Goal: Register for event/course

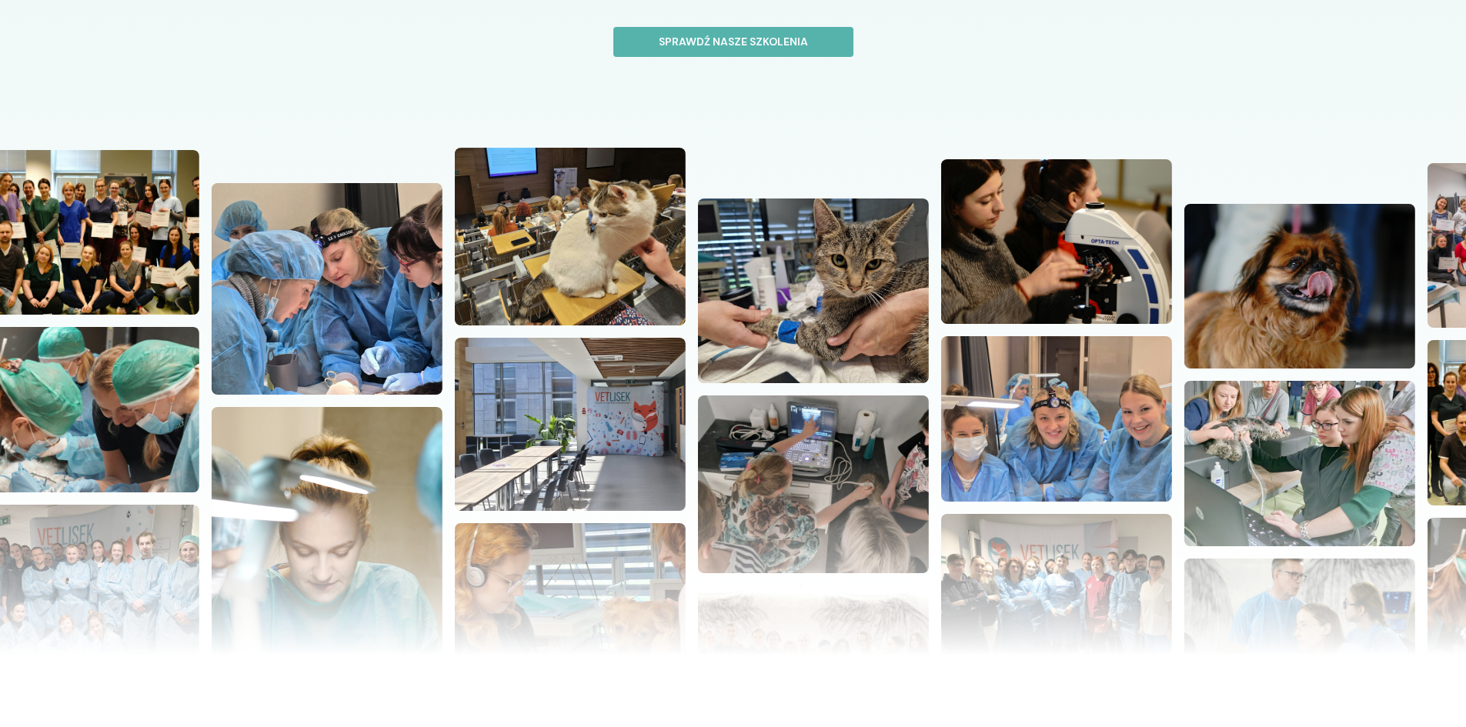
scroll to position [77, 0]
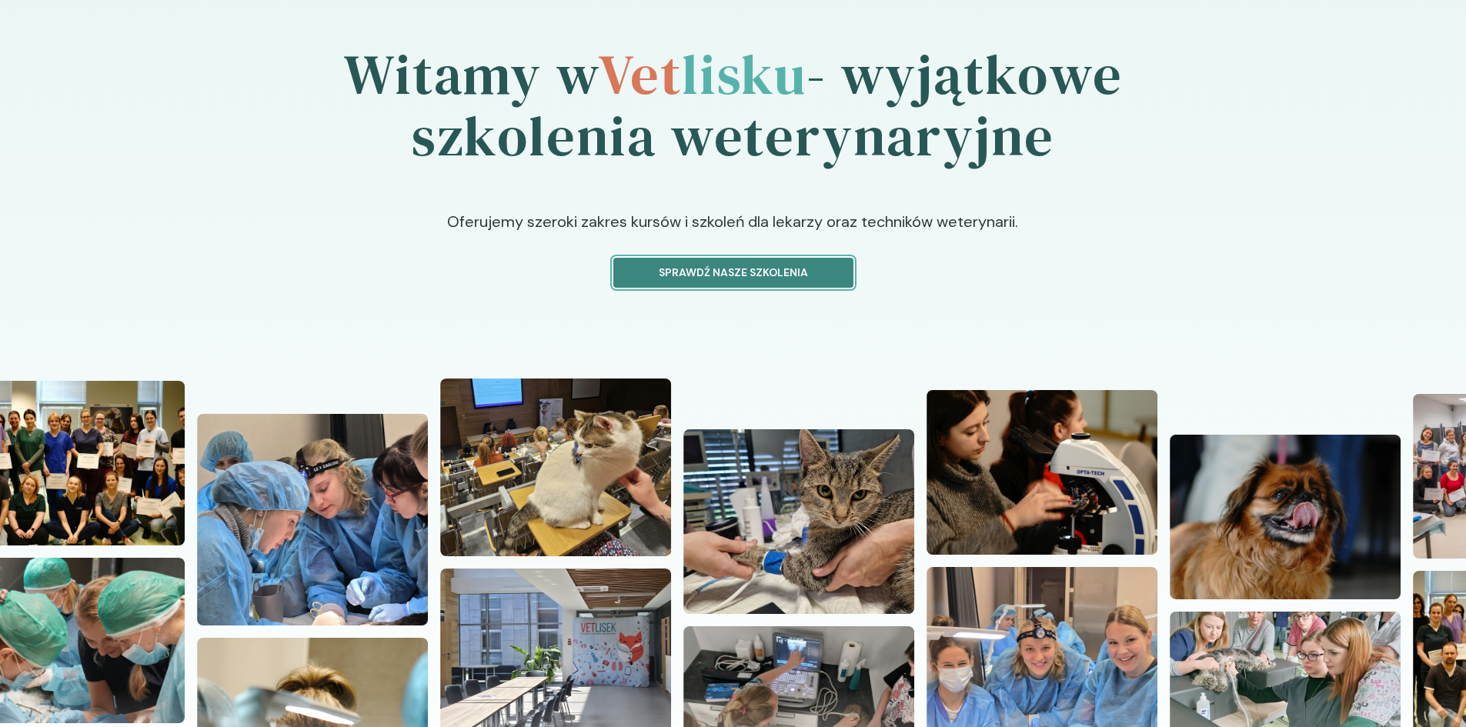
click at [727, 262] on button "Sprawdź nasze szkolenia" at bounding box center [733, 273] width 240 height 30
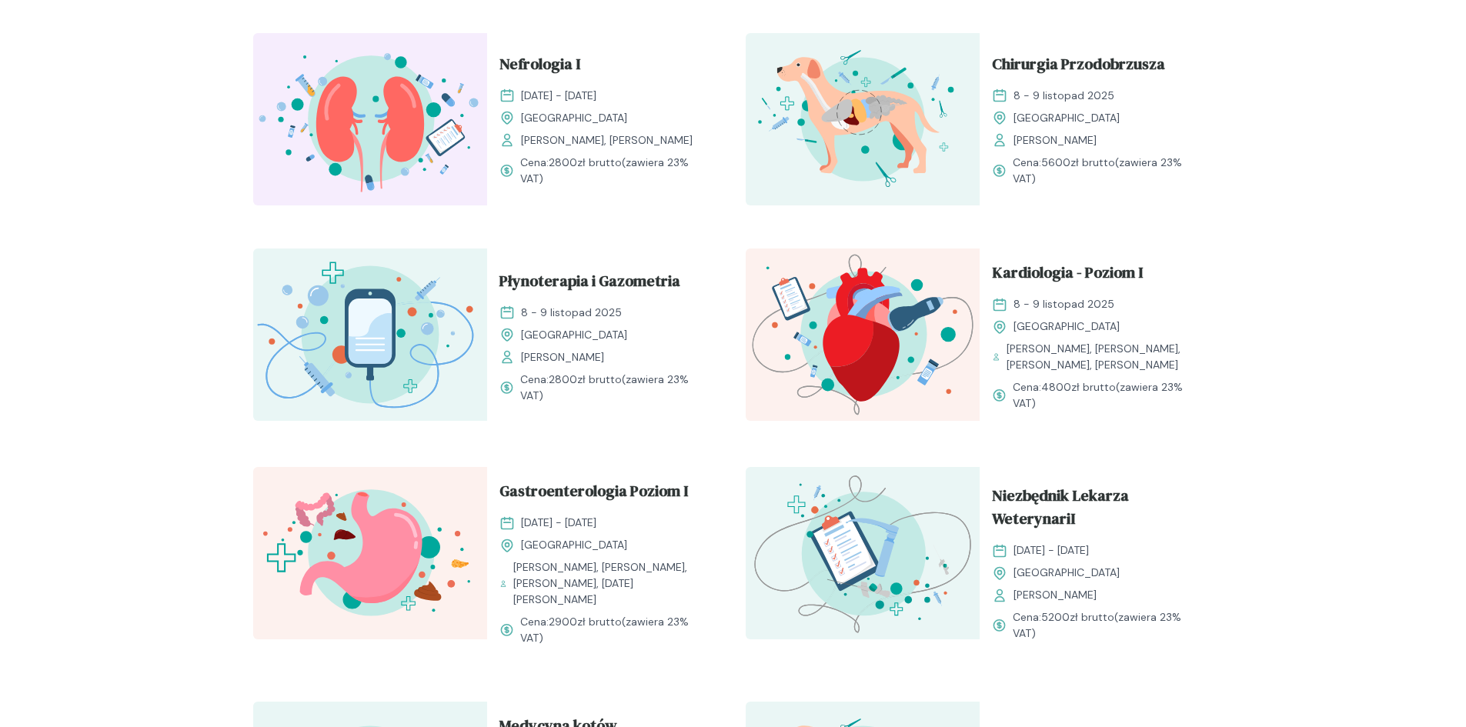
scroll to position [770, 0]
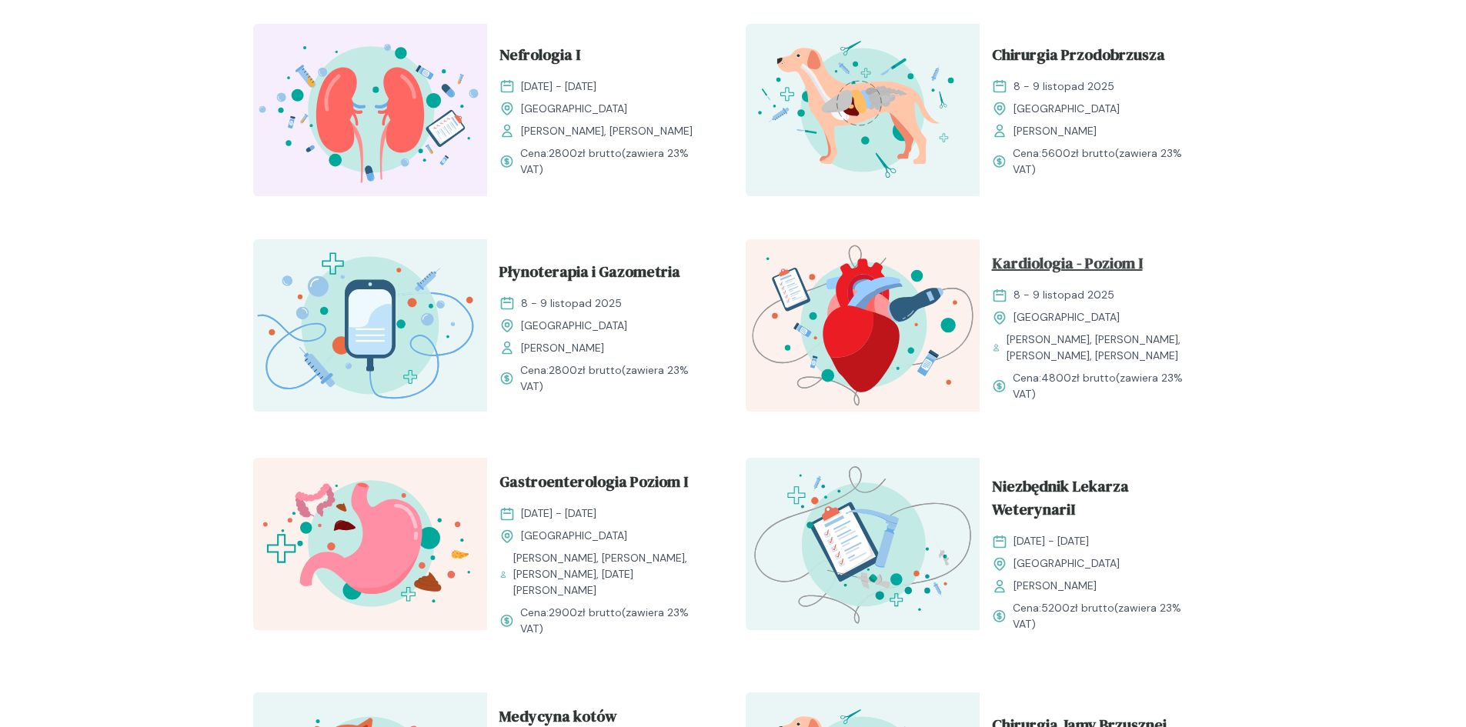
click at [1082, 256] on span "Kardiologia - Poziom I" at bounding box center [1067, 266] width 151 height 29
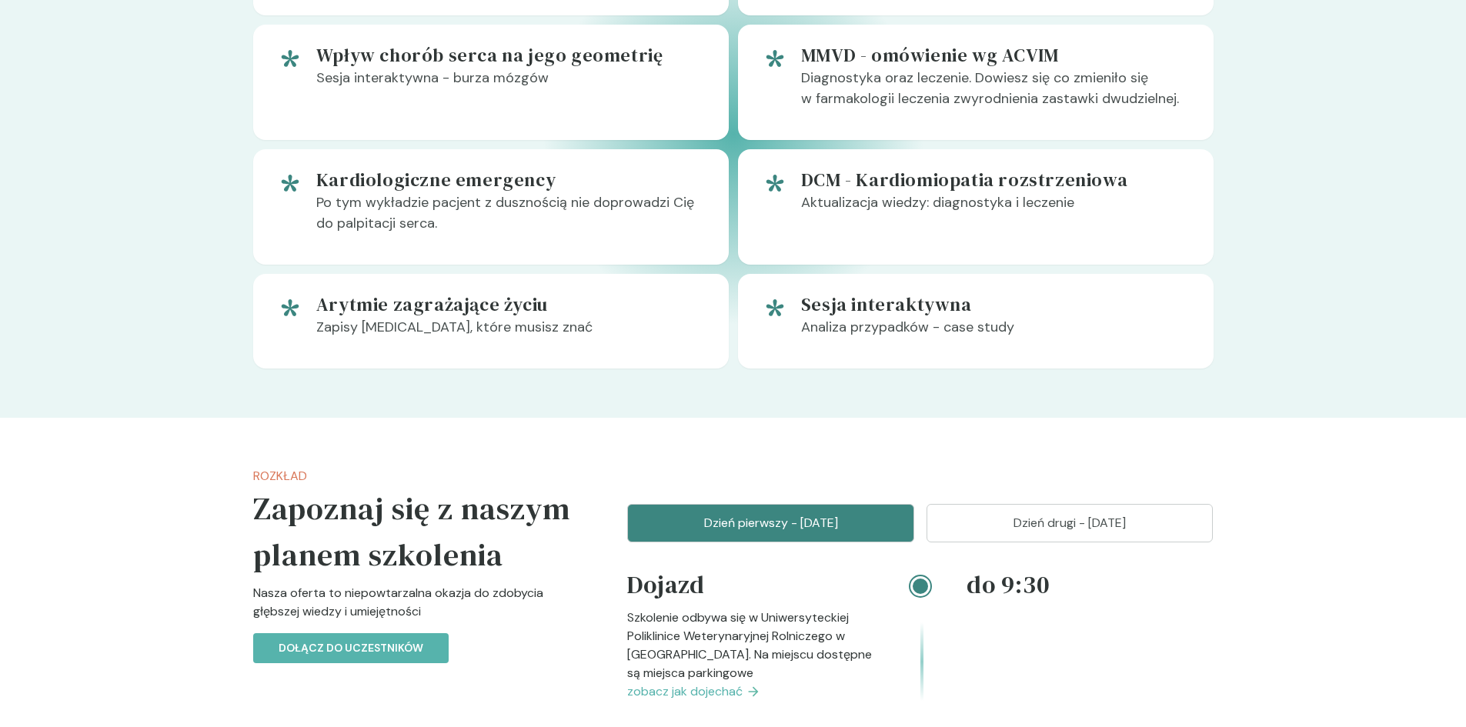
scroll to position [1077, 0]
click at [1171, 531] on p "Dzień drugi - [DATE]" at bounding box center [1070, 522] width 249 height 18
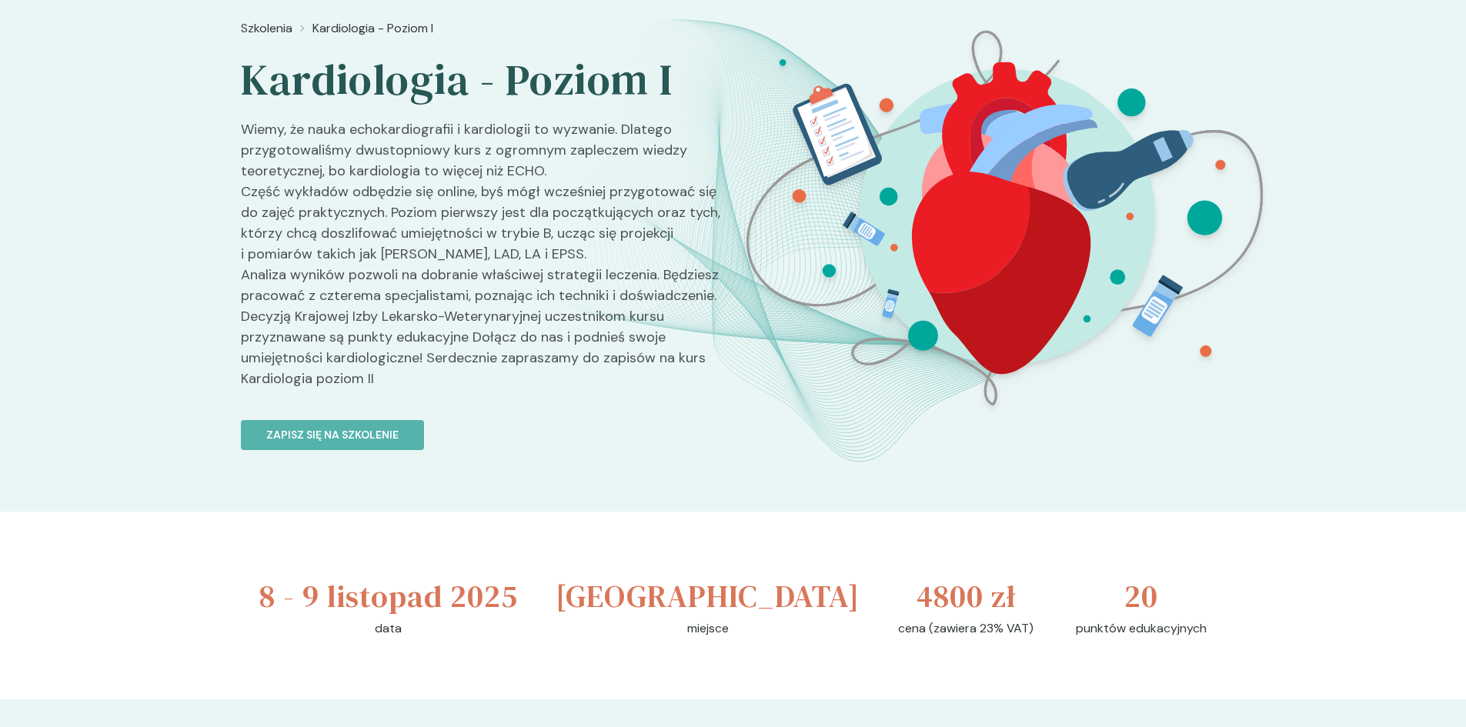
scroll to position [77, 0]
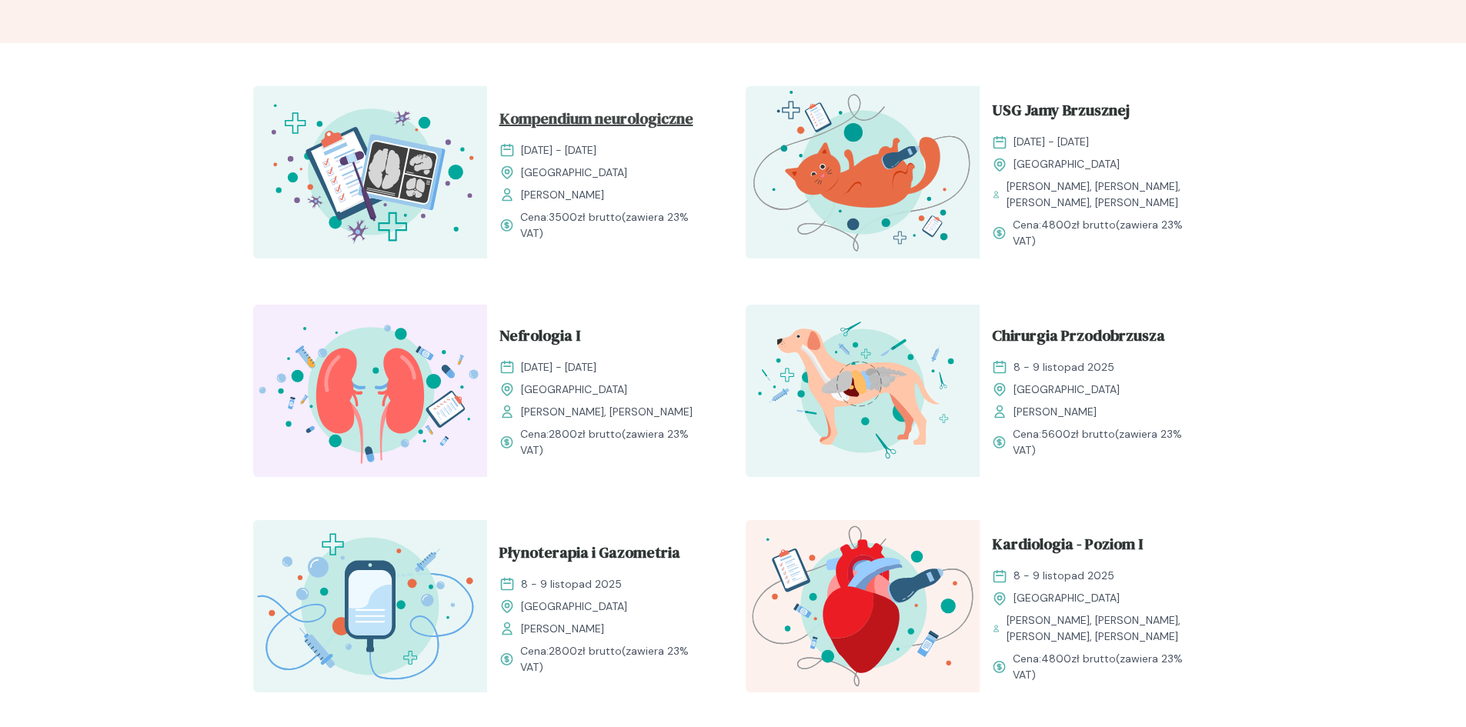
scroll to position [462, 0]
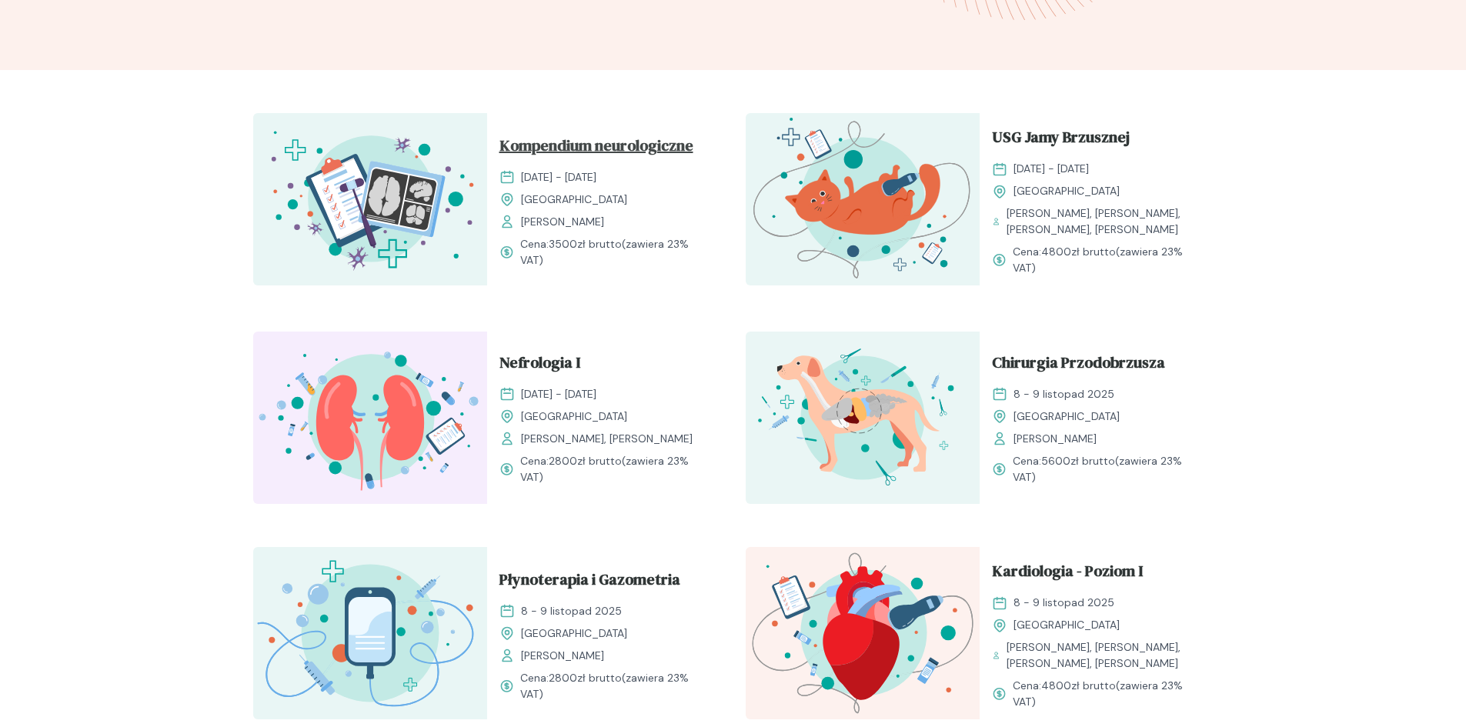
click at [583, 149] on span "Kompendium neurologiczne" at bounding box center [596, 148] width 194 height 29
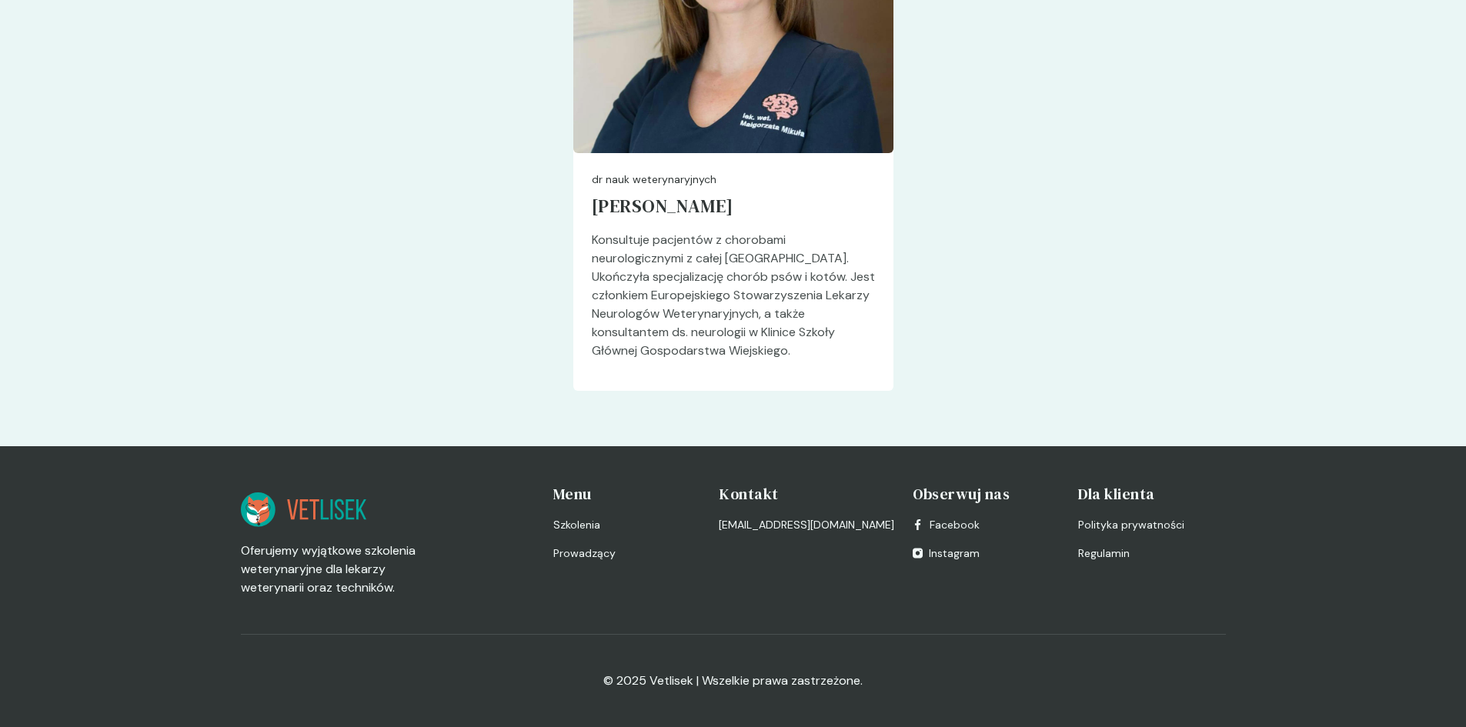
scroll to position [4633, 0]
